Goal: Task Accomplishment & Management: Use online tool/utility

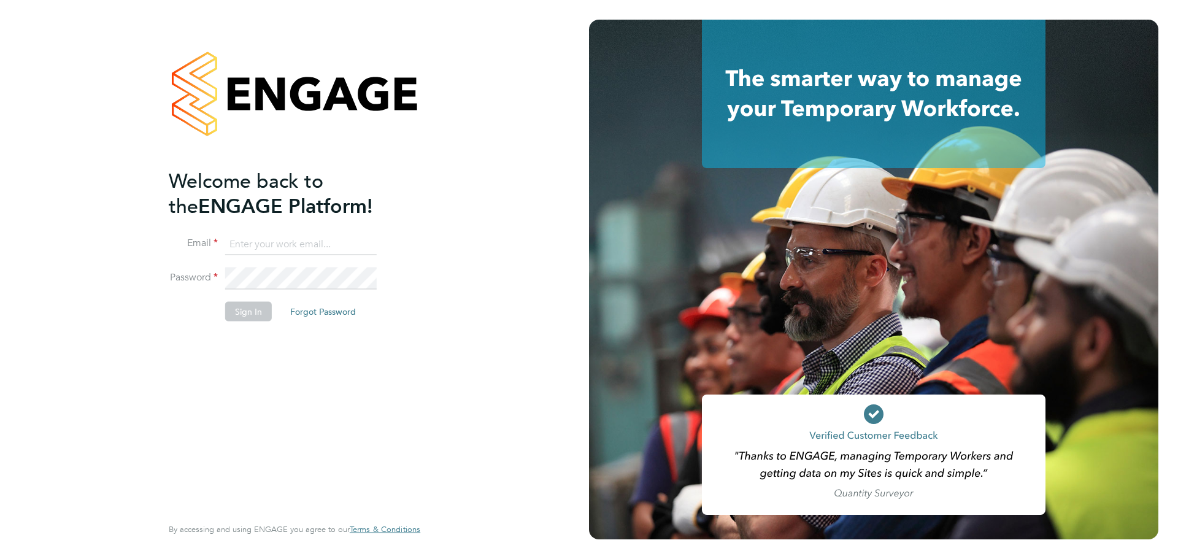
click at [339, 245] on input at bounding box center [301, 244] width 152 height 22
type input "connor.burns@bgis.com"
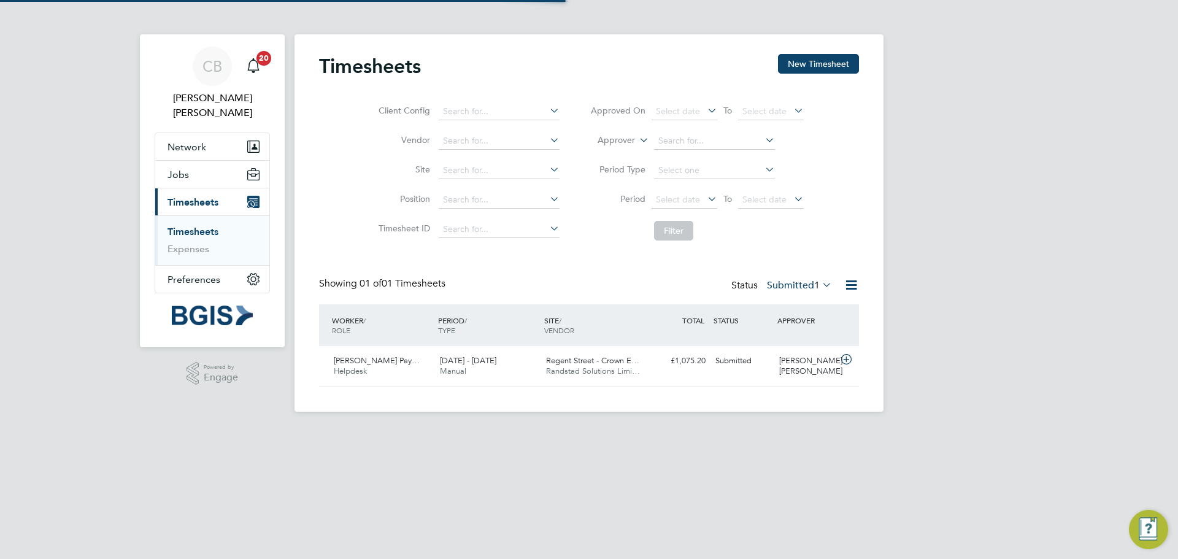
scroll to position [31, 107]
click at [719, 351] on div "Submitted" at bounding box center [743, 361] width 64 height 20
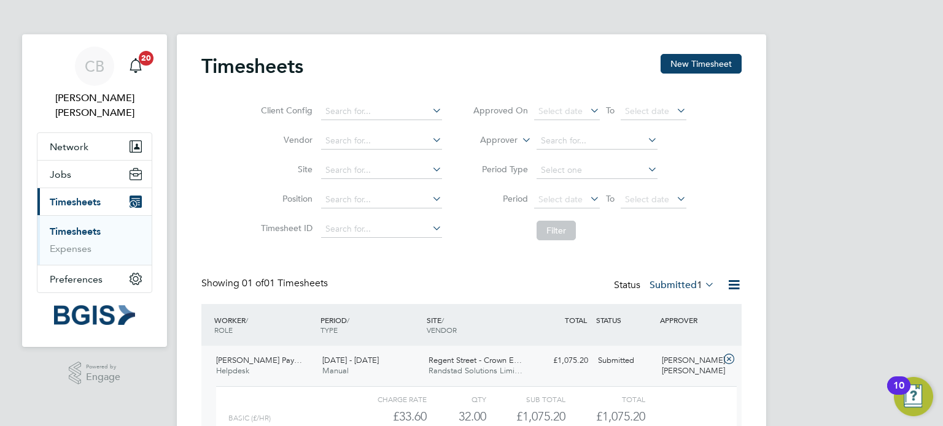
scroll to position [117, 0]
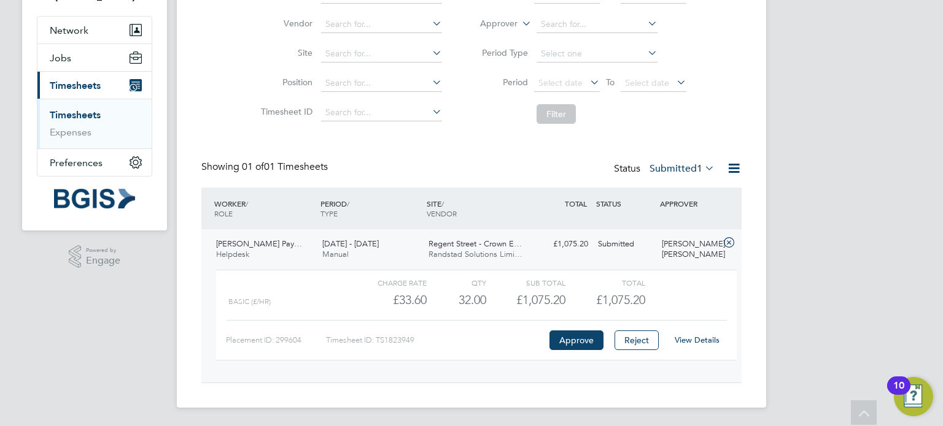
click at [692, 336] on link "View Details" at bounding box center [696, 340] width 45 height 10
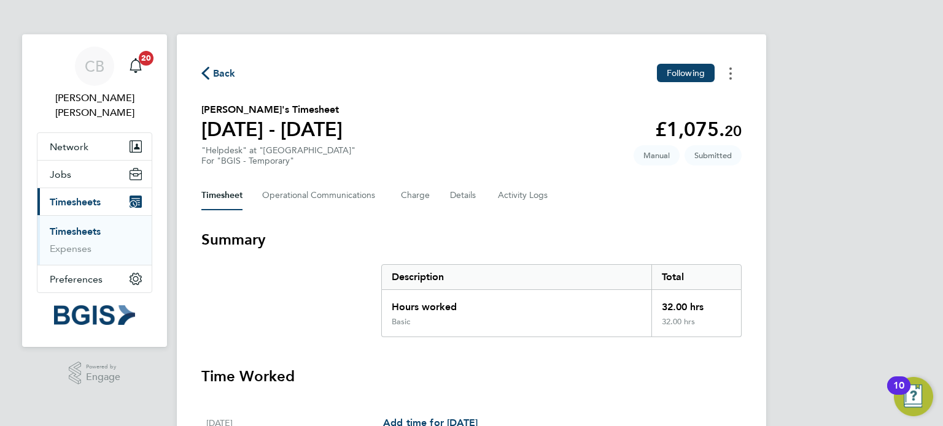
click at [729, 76] on icon "Timesheets Menu" at bounding box center [730, 74] width 2 height 12
click at [687, 129] on link "Download timesheet" at bounding box center [667, 125] width 147 height 25
